Goal: Task Accomplishment & Management: Manage account settings

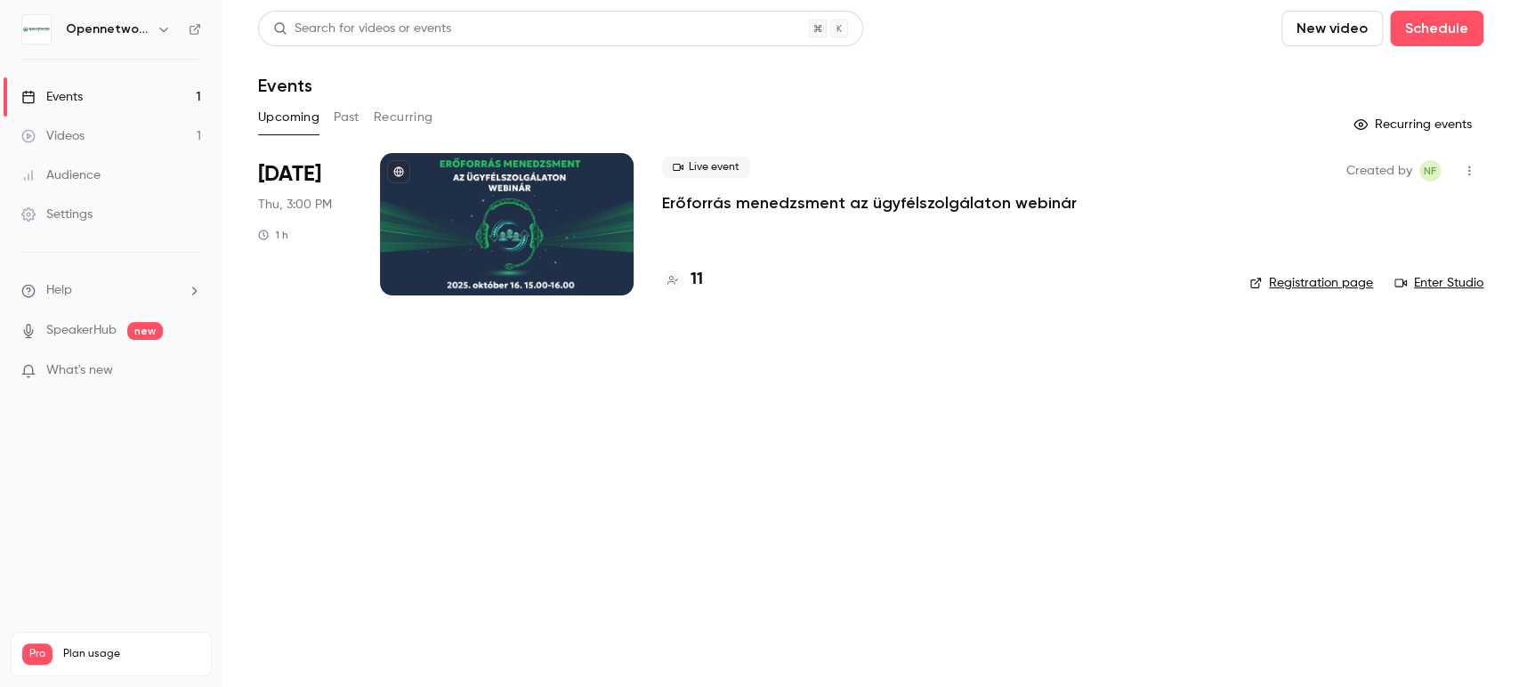
click at [676, 414] on main "Search for videos or events New video Schedule Events Upcoming Past Recurring R…" at bounding box center [870, 343] width 1296 height 687
click at [698, 200] on p "Erőforrás menedzsment az ügyfélszolgálaton webinár" at bounding box center [869, 202] width 415 height 21
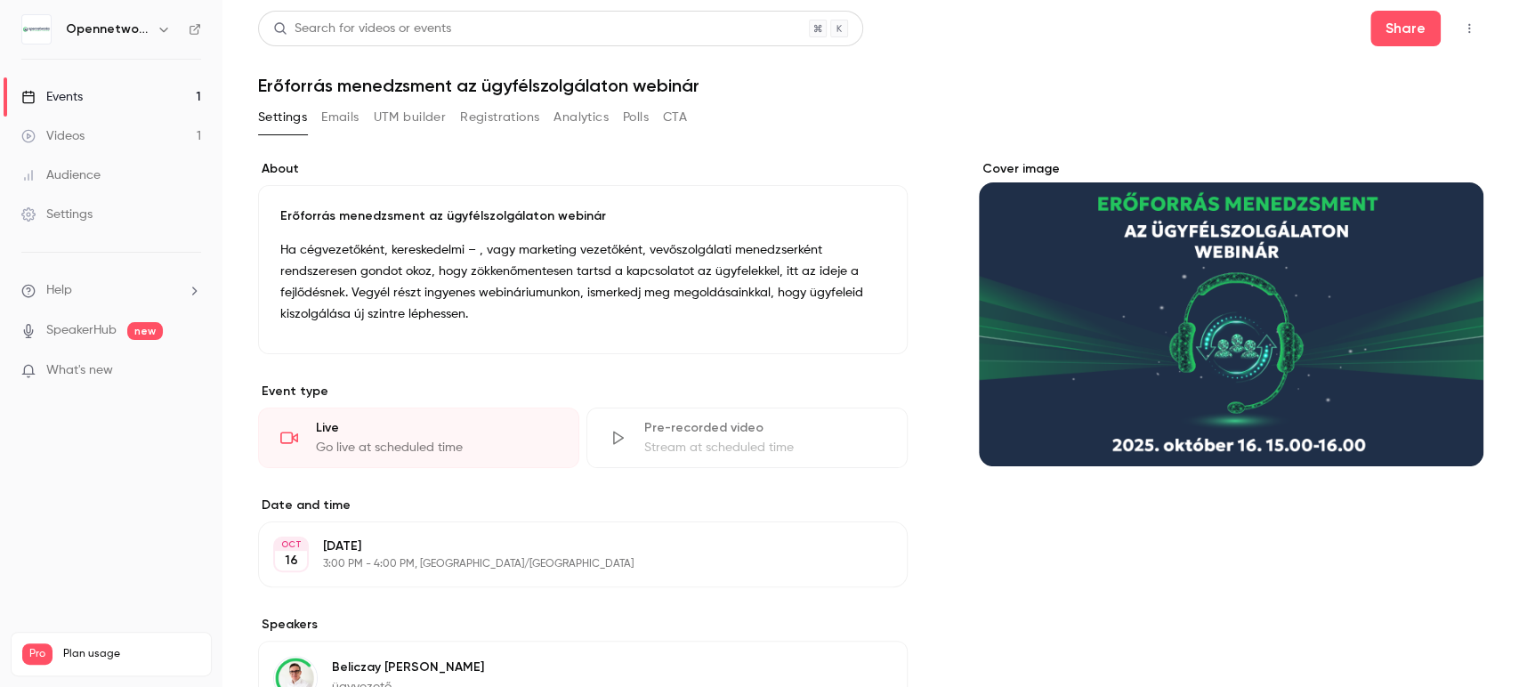
click at [334, 117] on button "Emails" at bounding box center [339, 117] width 37 height 28
